Goal: Task Accomplishment & Management: Manage account settings

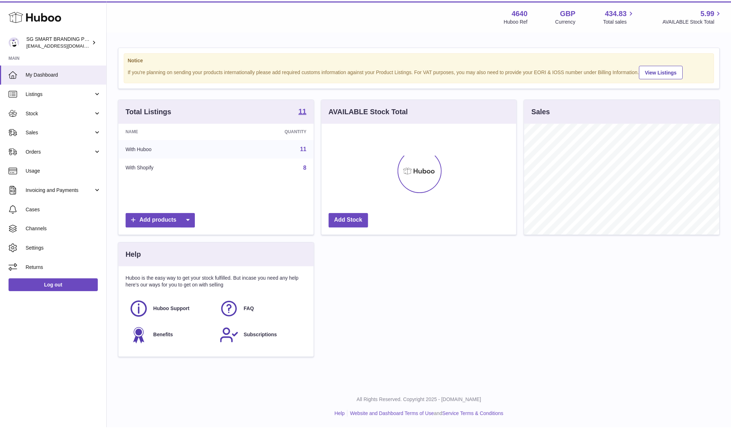
scroll to position [112, 197]
click at [76, 114] on span "Stock" at bounding box center [60, 113] width 68 height 7
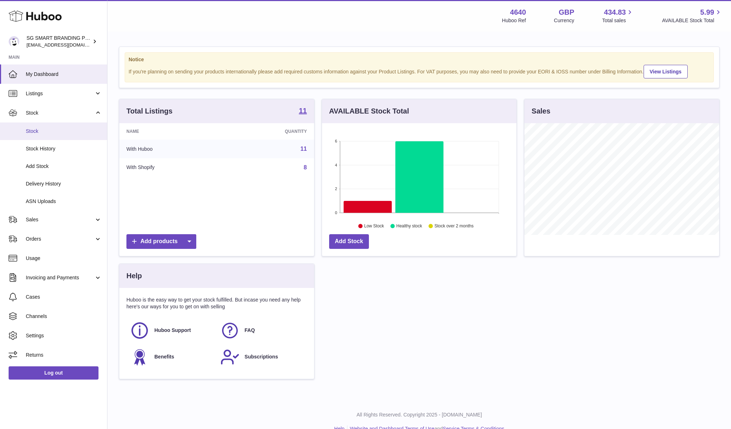
click at [78, 133] on span "Stock" at bounding box center [64, 131] width 76 height 7
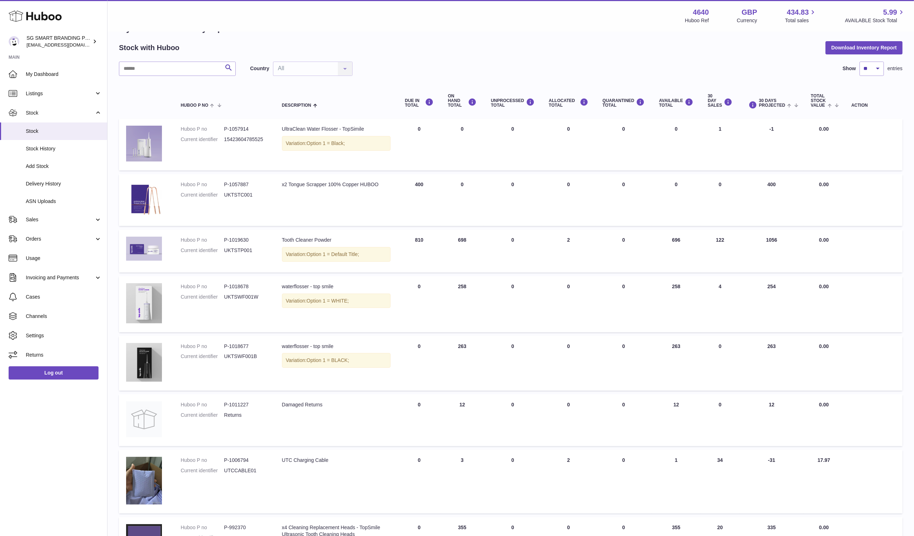
scroll to position [18, 0]
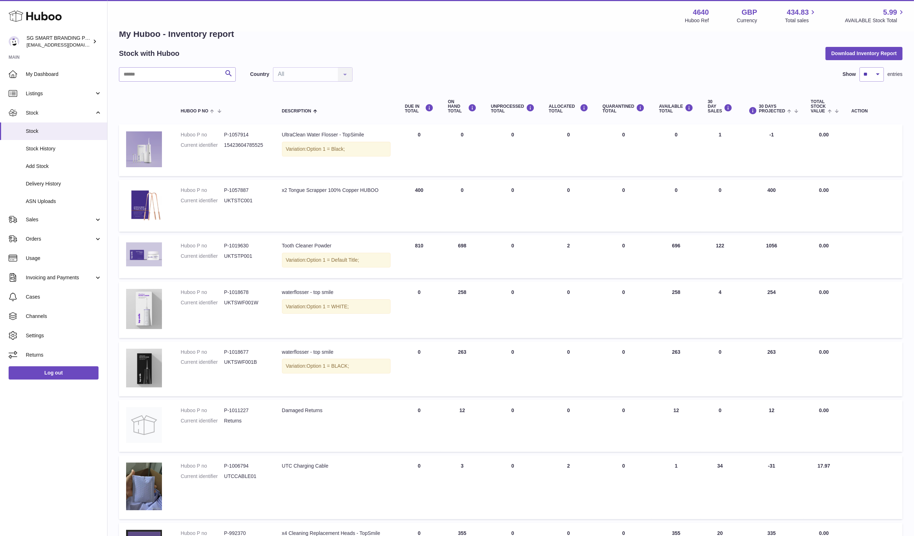
click at [210, 354] on dt "Huboo P no" at bounding box center [202, 352] width 43 height 7
click at [57, 99] on link "Listings" at bounding box center [53, 93] width 107 height 19
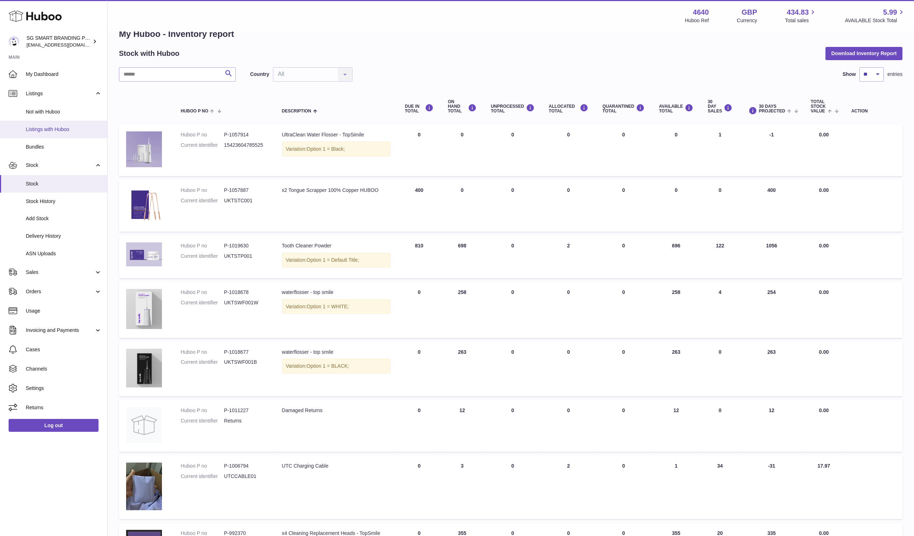
click at [61, 124] on link "Listings with Huboo" at bounding box center [53, 130] width 107 height 18
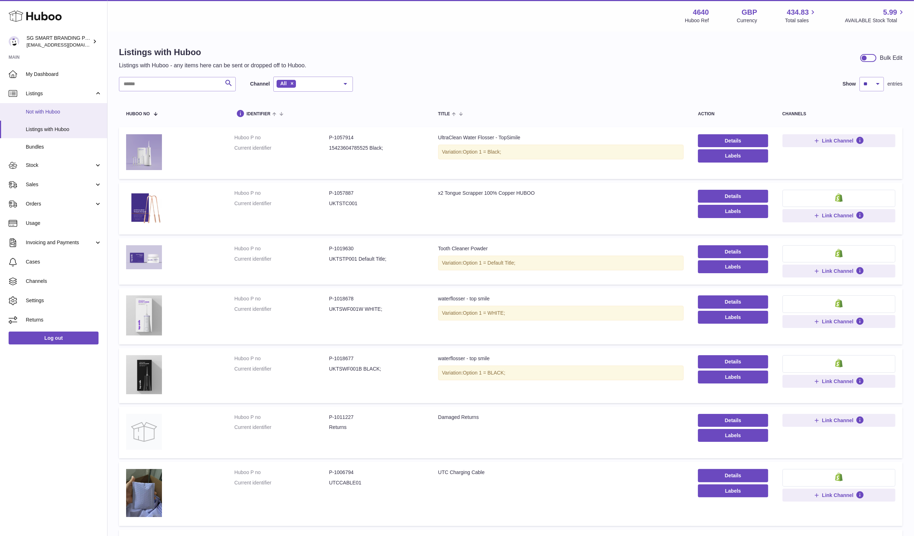
click at [72, 113] on span "Not with Huboo" at bounding box center [64, 112] width 76 height 7
